Goal: Transaction & Acquisition: Register for event/course

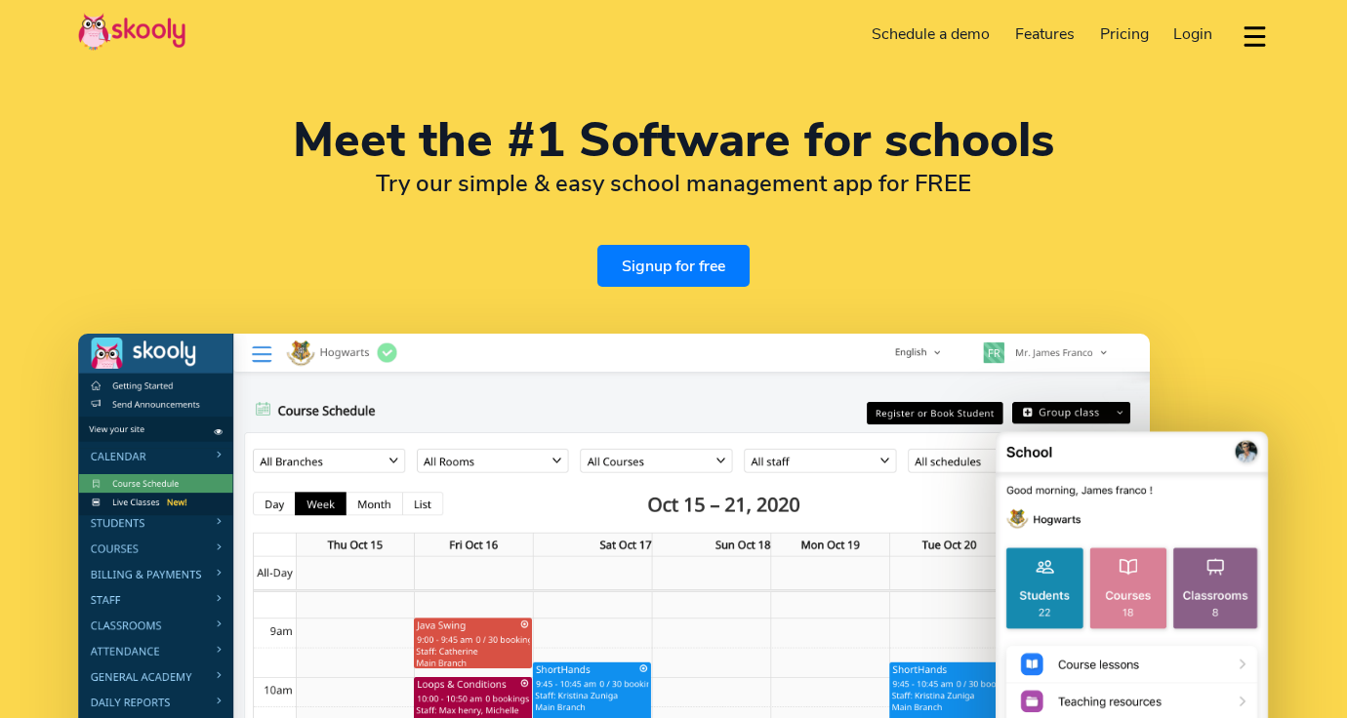
select select "en"
select select "213"
select select "[GEOGRAPHIC_DATA]"
select select "[GEOGRAPHIC_DATA]/[GEOGRAPHIC_DATA]"
click at [661, 257] on link "Signup for free" at bounding box center [673, 266] width 152 height 42
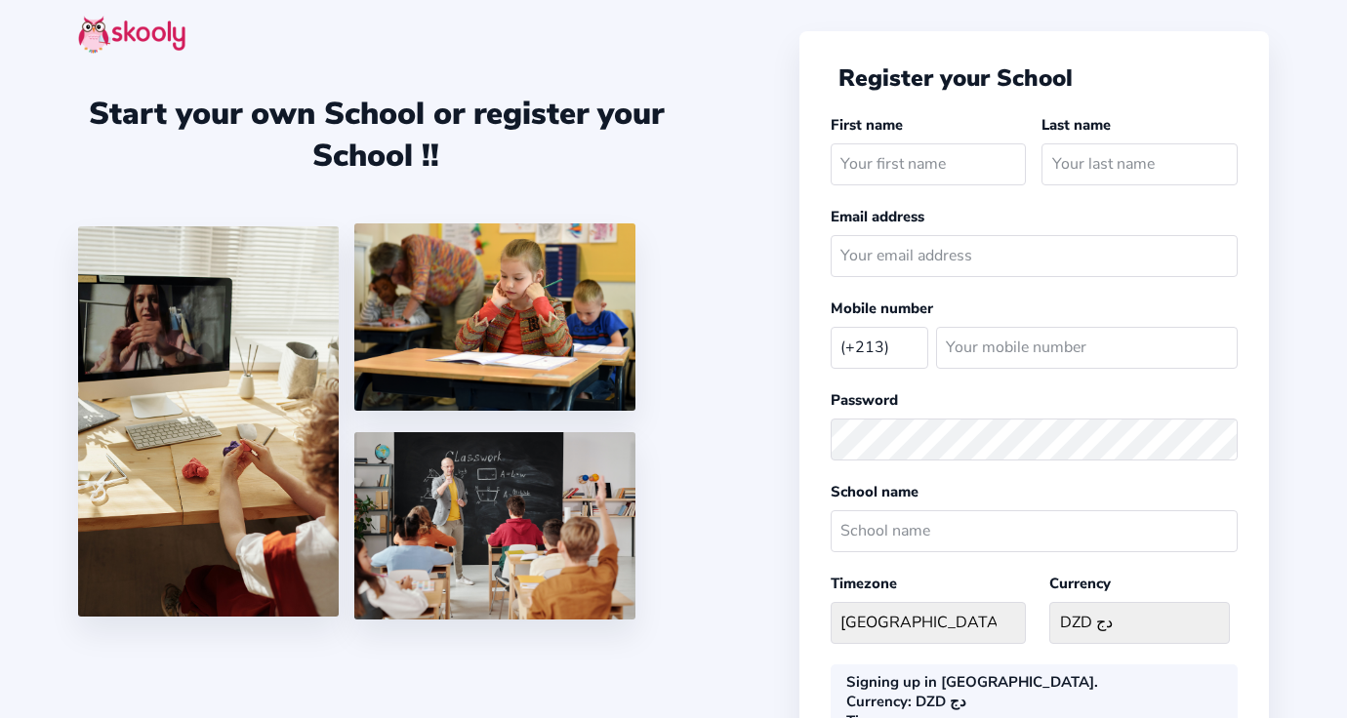
select select "DZ"
click at [926, 170] on input "text" at bounding box center [928, 164] width 196 height 42
type input "ghb"
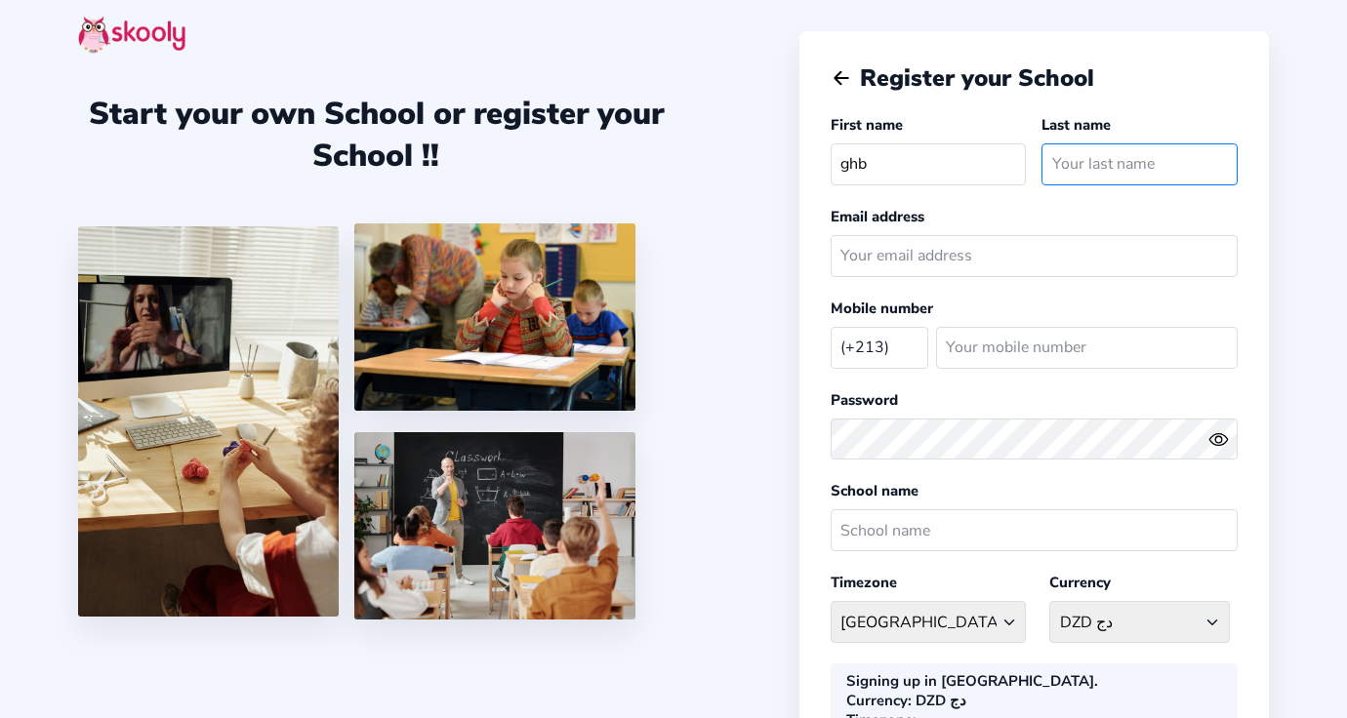
click at [1091, 148] on input "text" at bounding box center [1139, 164] width 196 height 42
type input "ghv"
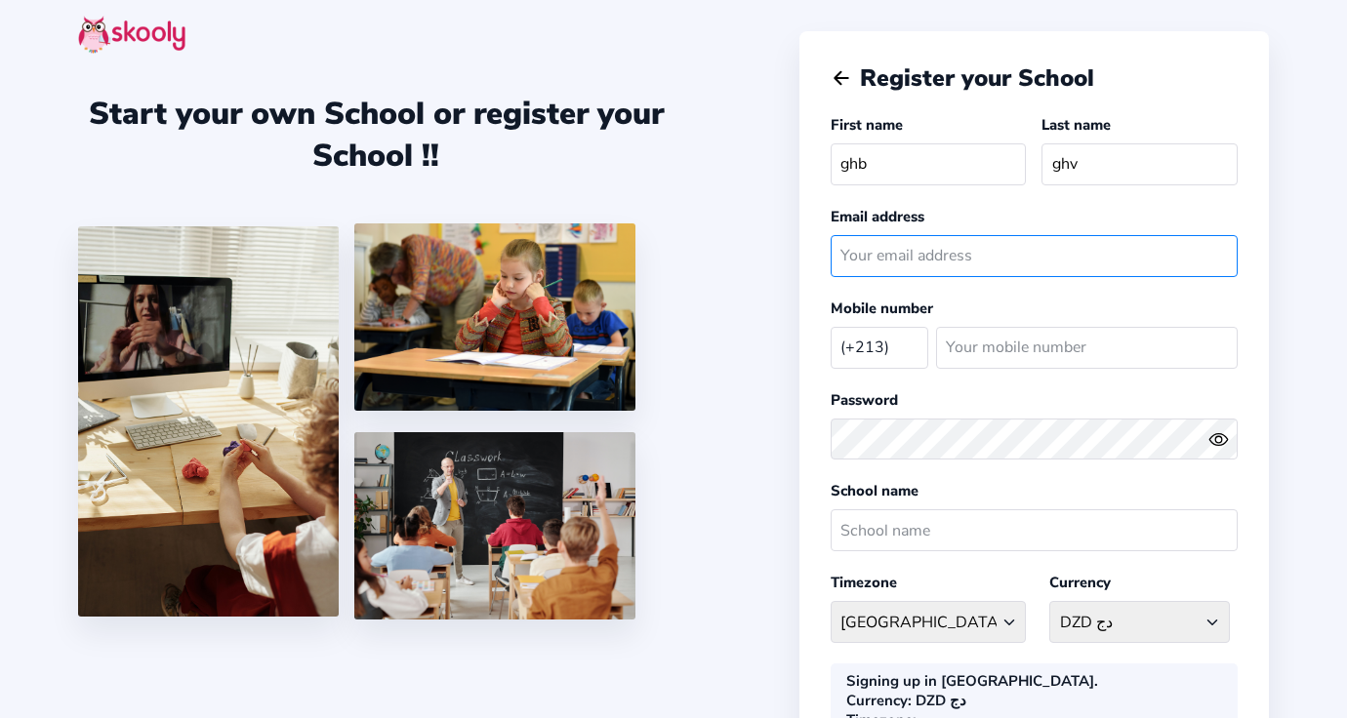
click at [993, 255] on input "email" at bounding box center [1033, 256] width 407 height 42
type input "[EMAIL_ADDRESS][DOMAIN_NAME]"
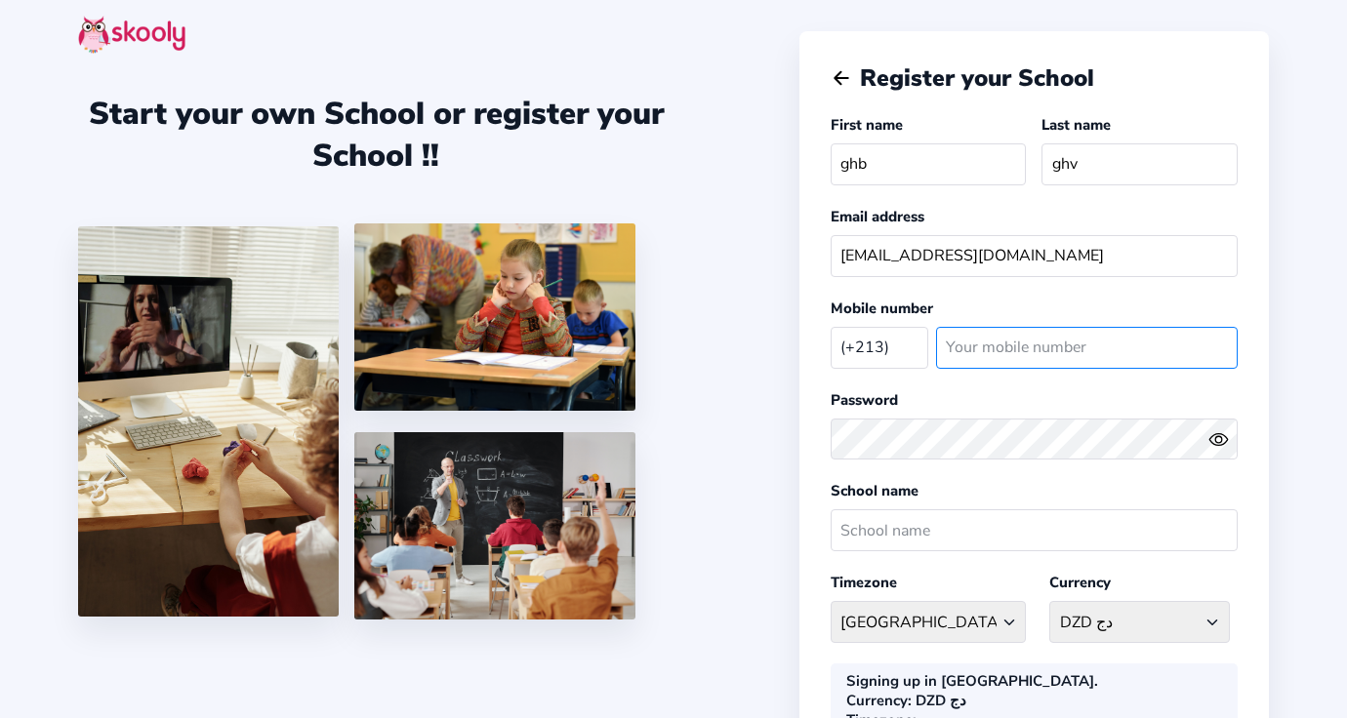
click at [980, 344] on input "number" at bounding box center [1087, 348] width 302 height 42
type input "665665678"
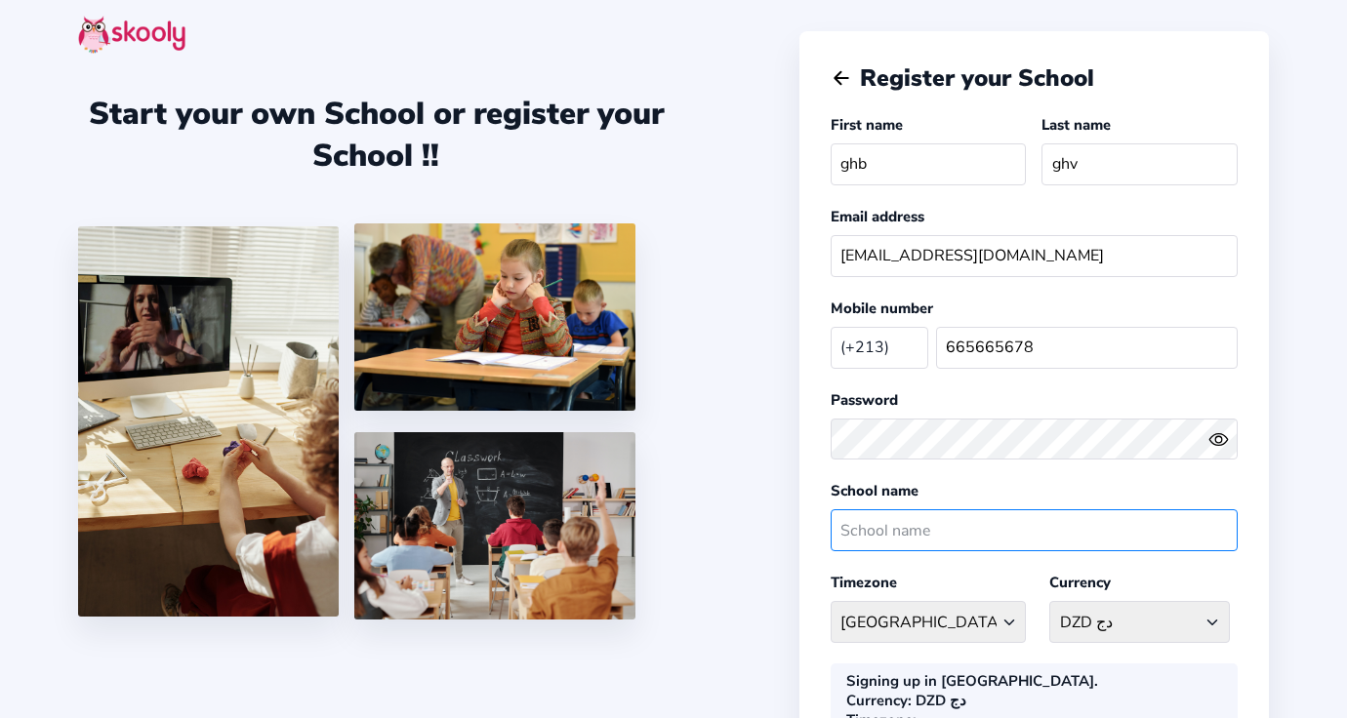
click at [904, 522] on input "text" at bounding box center [1033, 530] width 407 height 42
type input "Service"
click at [822, 587] on div "Register your School First name ghb Last name ghv Email address [EMAIL_ADDRESS]…" at bounding box center [1033, 502] width 469 height 943
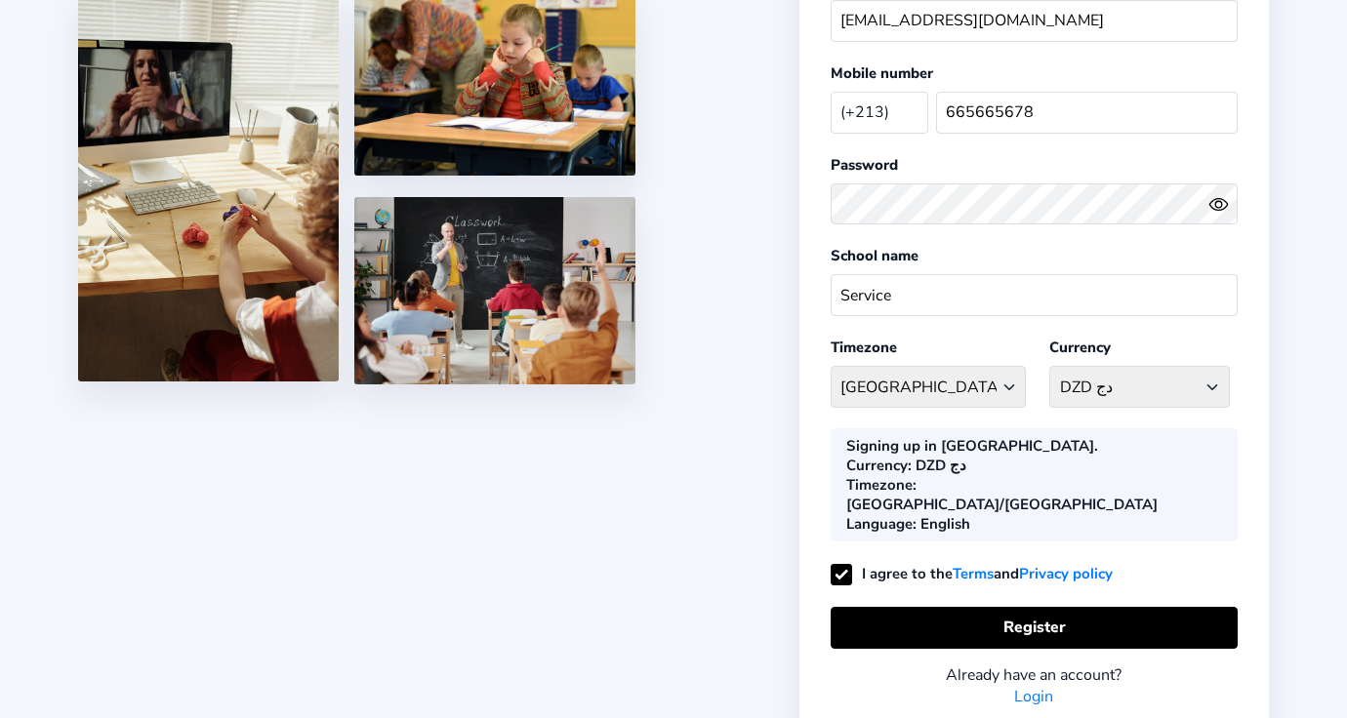
scroll to position [260, 0]
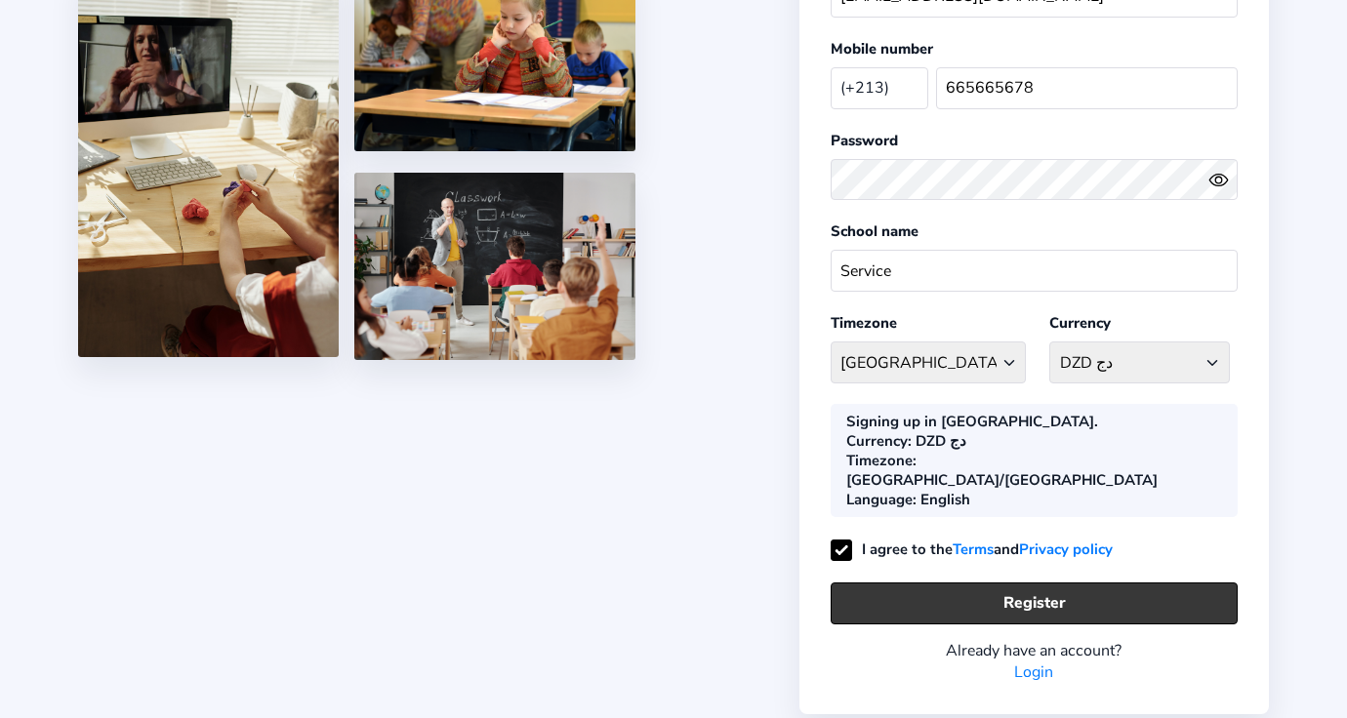
click at [981, 583] on button "Register" at bounding box center [1033, 604] width 407 height 42
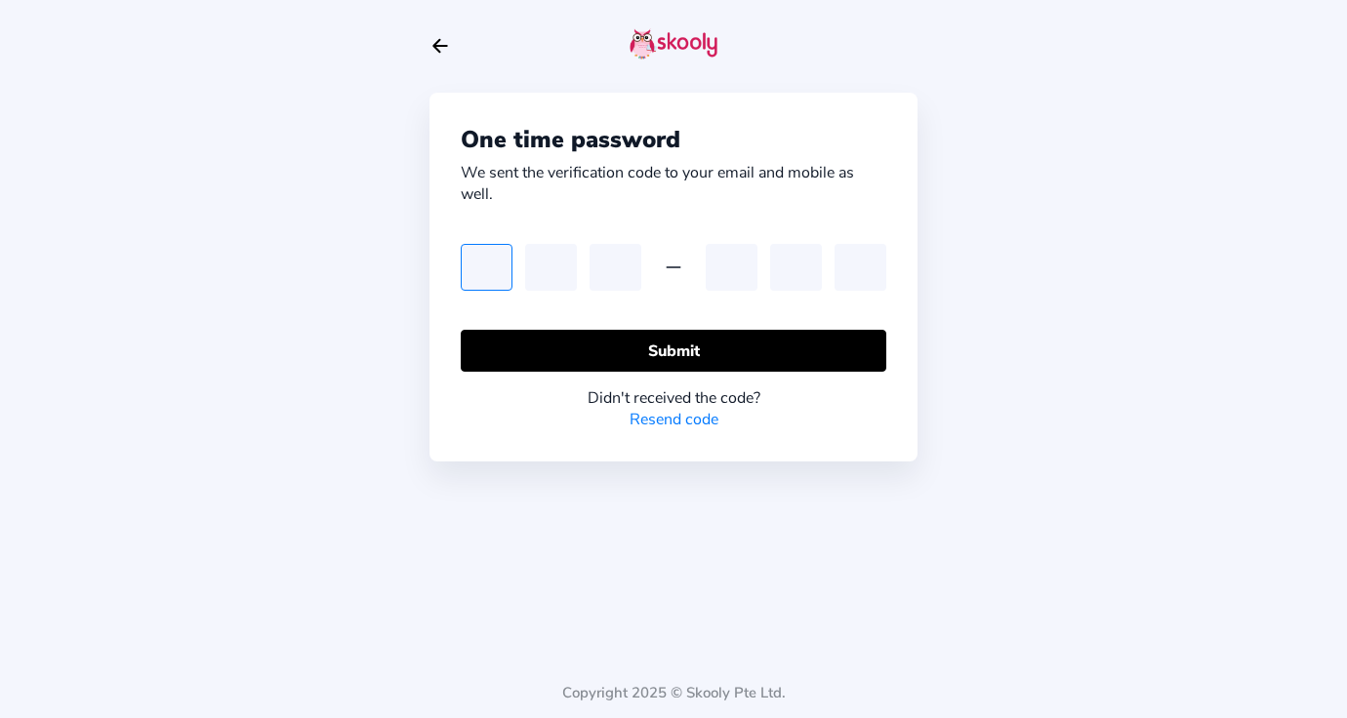
paste input "0"
type input "0"
click at [546, 264] on input "text" at bounding box center [551, 267] width 52 height 47
type input "7"
type input "4"
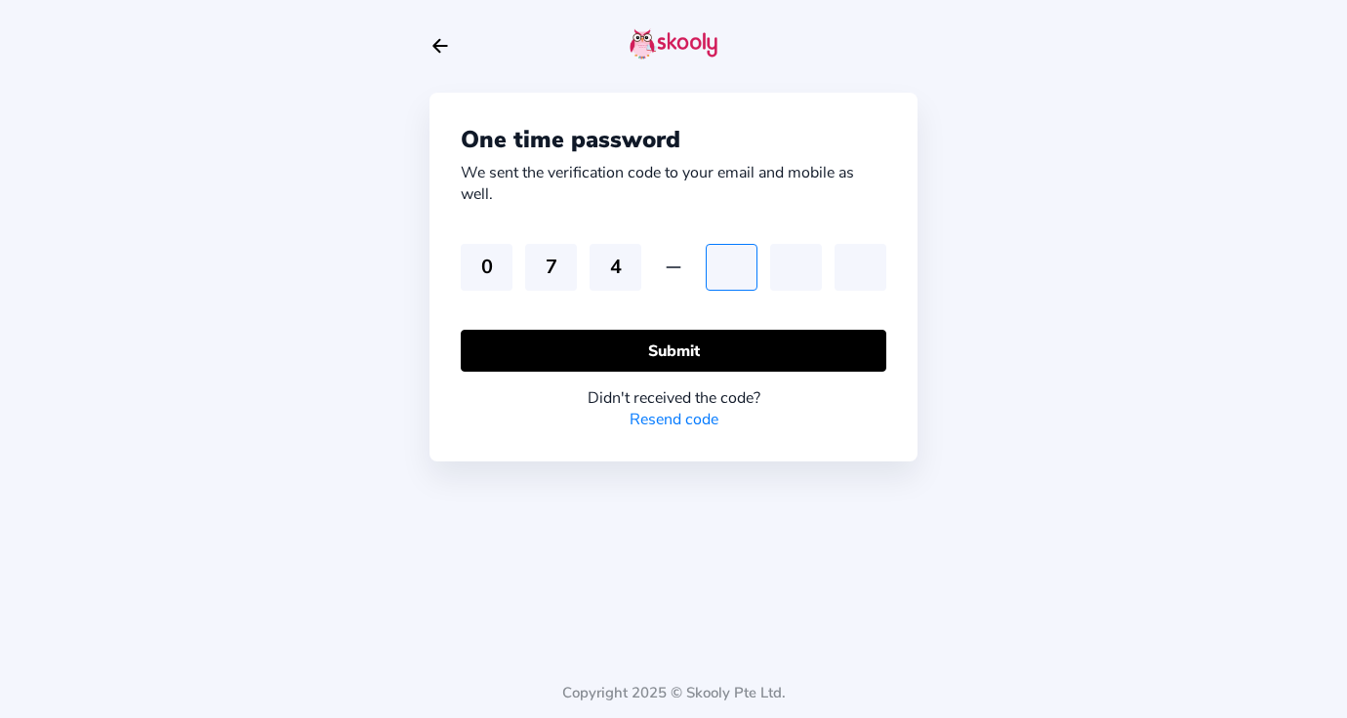
type input "3"
type input "9"
type input "6"
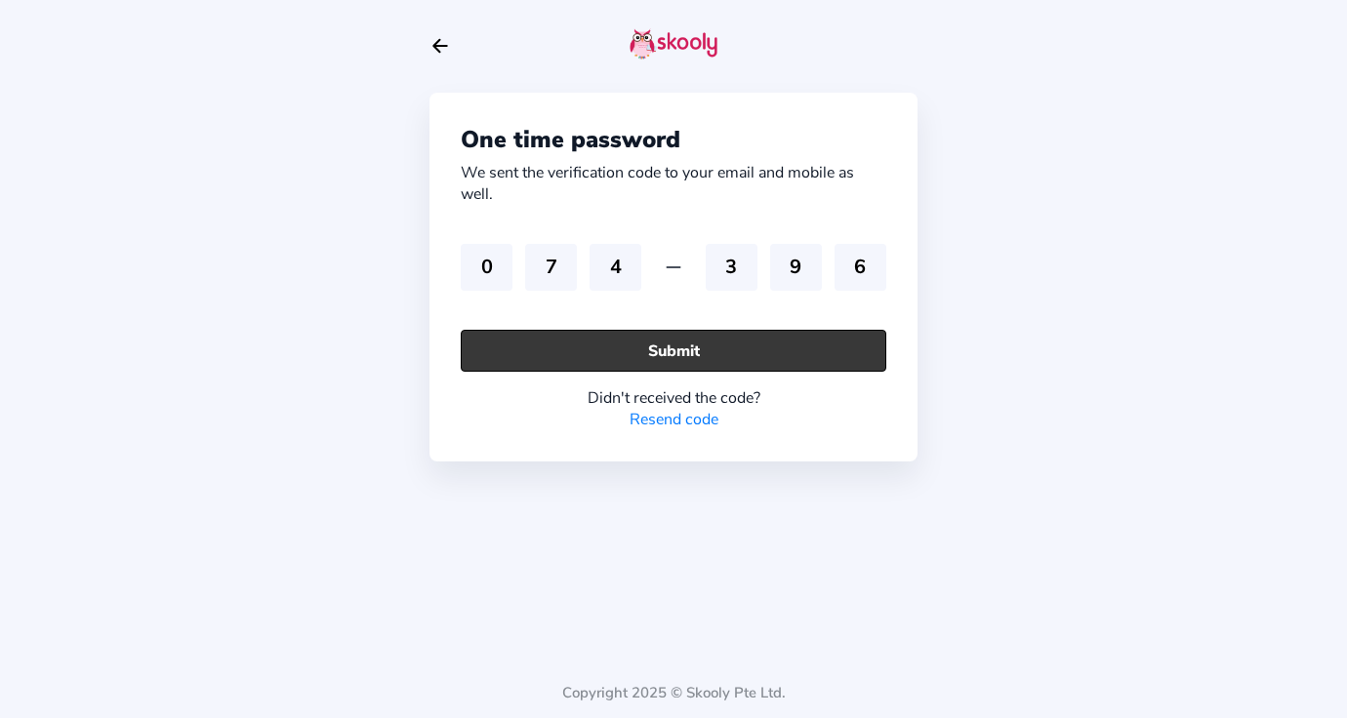
click at [624, 334] on button "Submit" at bounding box center [673, 351] width 425 height 42
